Goal: Navigation & Orientation: Find specific page/section

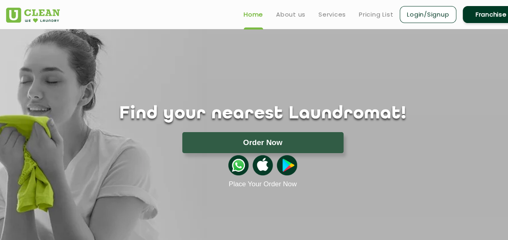
click at [201, 9] on div "Home About us Services Pricing List Login/Signup Franchise" at bounding box center [262, 13] width 525 height 22
click at [44, 12] on img at bounding box center [33, 15] width 54 height 15
click at [57, 16] on img at bounding box center [33, 15] width 54 height 15
